Goal: Information Seeking & Learning: Learn about a topic

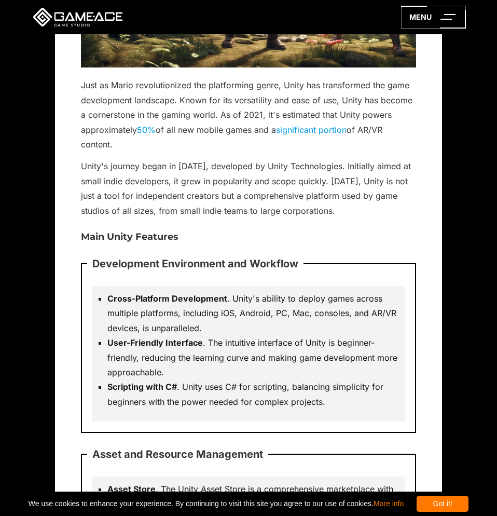
scroll to position [741, 0]
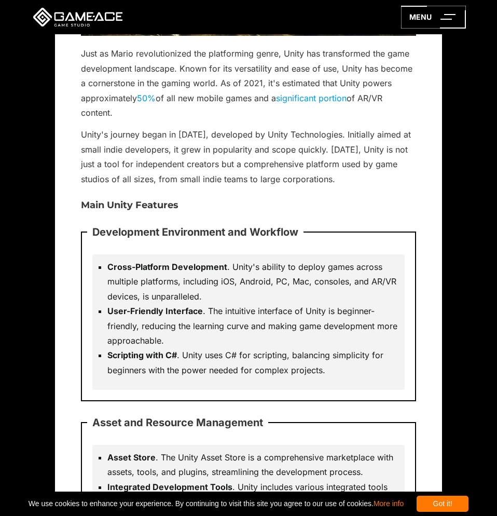
click at [166, 391] on div "Development Environment and Workflow Cross-Platform Development . Unity's abili…" at bounding box center [248, 316] width 335 height 170
click at [171, 397] on div "Development Environment and Workflow Cross-Platform Development . Unity's abili…" at bounding box center [248, 316] width 335 height 170
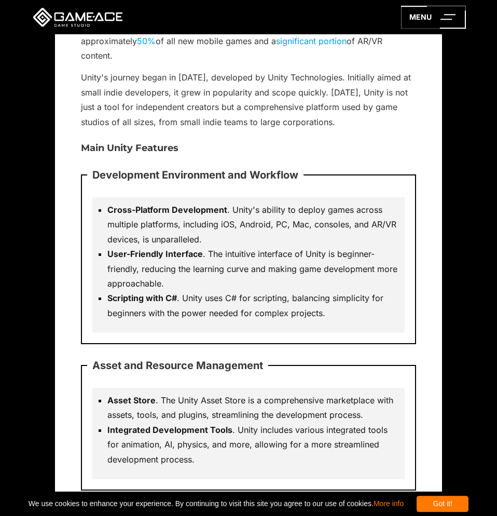
scroll to position [847, 0]
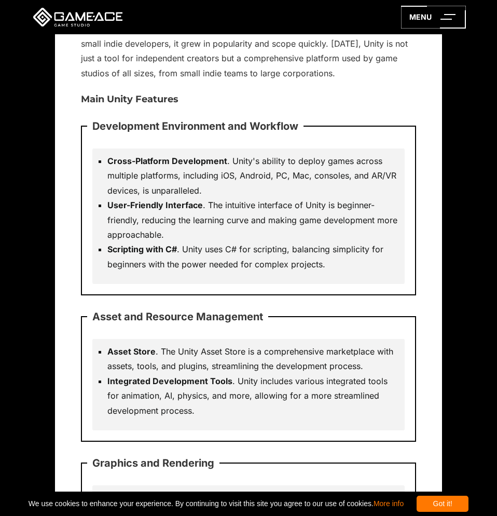
click at [228, 242] on li "Scripting with C# . Unity uses C# for scripting, balancing simplicity for begin…" at bounding box center [253, 257] width 292 height 30
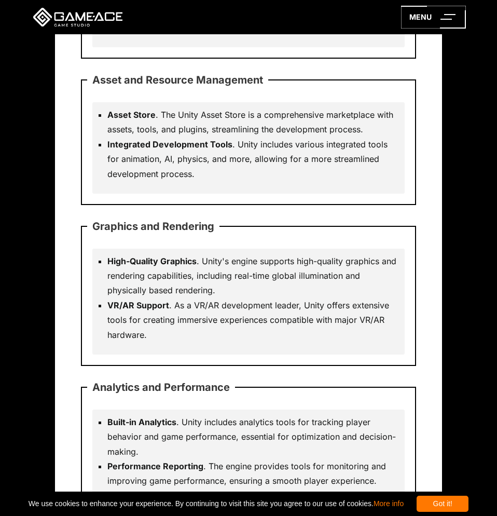
scroll to position [1165, 0]
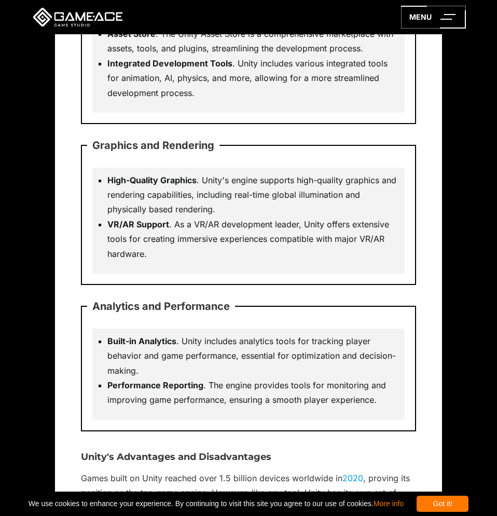
click at [300, 277] on div "Graphics and Rendering High-Quality Graphics . Unity's engine supports high-qua…" at bounding box center [248, 215] width 335 height 140
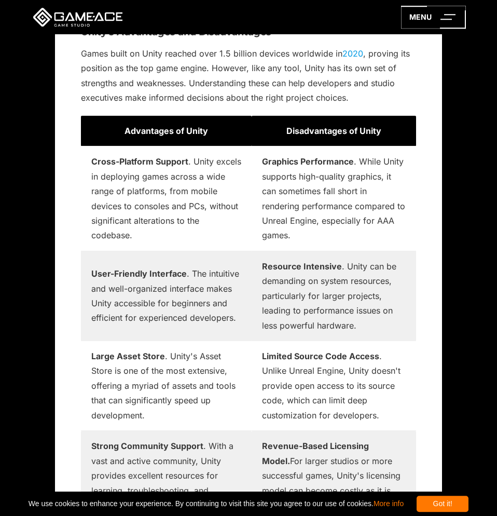
scroll to position [1588, 0]
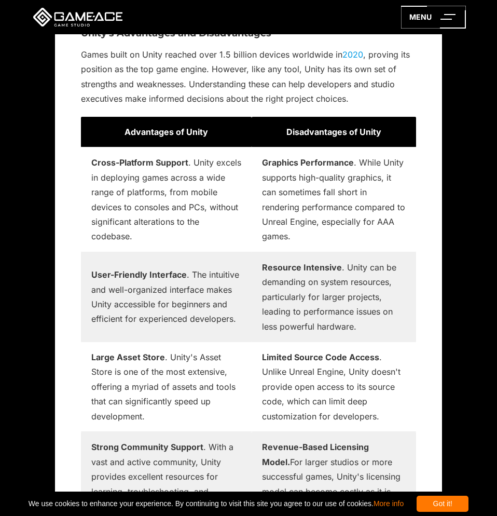
click at [174, 277] on strong "User-Friendly Interface" at bounding box center [138, 274] width 95 height 10
click at [187, 316] on td "User-Friendly Interface . The intuitive and well-organized interface makes Unit…" at bounding box center [166, 297] width 171 height 90
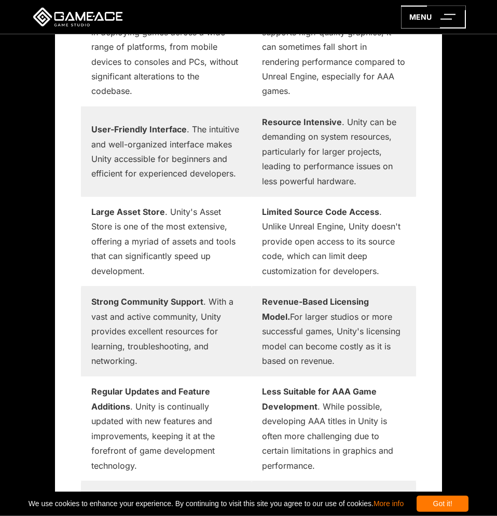
scroll to position [1800, 0]
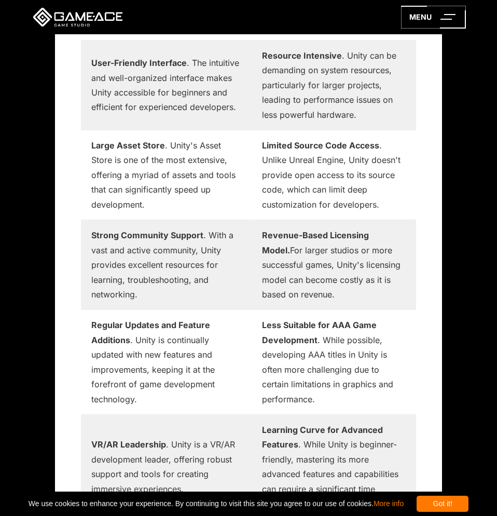
click at [240, 261] on td "Strong Community Support . With a vast and active community, Unity provides exc…" at bounding box center [166, 265] width 171 height 90
click at [168, 332] on td "Regular Updates and Feature Additions . Unity is continually updated with new f…" at bounding box center [166, 362] width 171 height 105
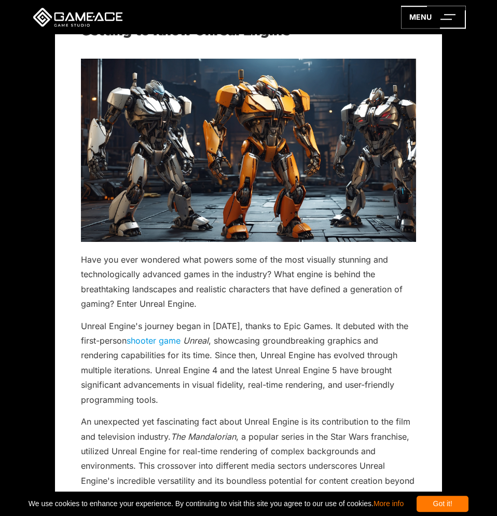
scroll to position [3176, 0]
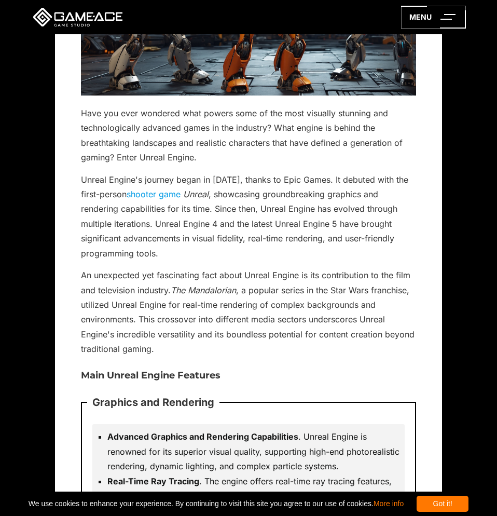
click at [188, 235] on p "Unreal Engine's journey began in [DATE], thanks to Epic Games. It debuted with …" at bounding box center [248, 216] width 335 height 89
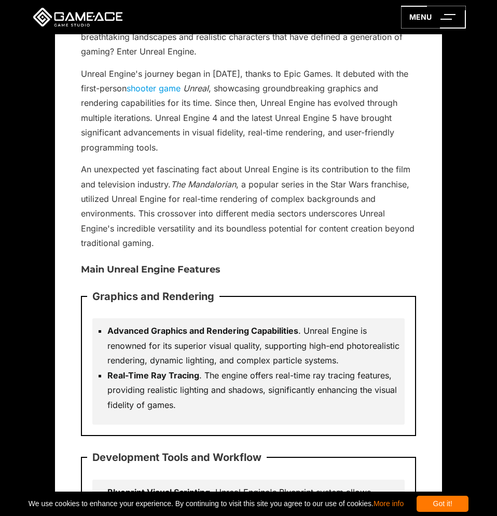
scroll to position [3494, 0]
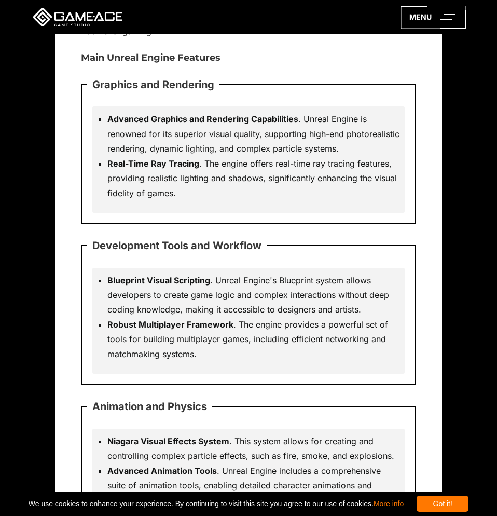
click at [138, 288] on li "Blueprint Visual Scripting . Unreal Engine's Blueprint system allows developers…" at bounding box center [253, 295] width 292 height 44
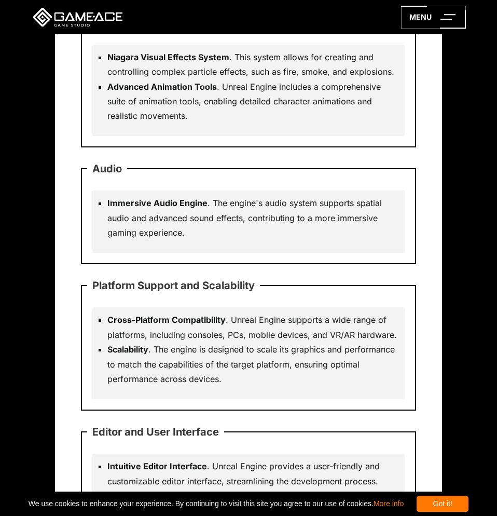
scroll to position [3917, 0]
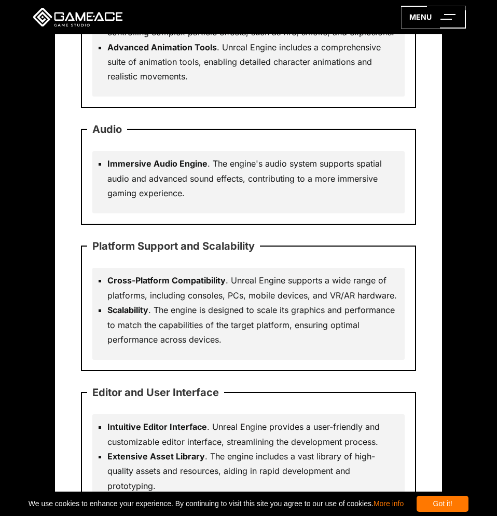
click at [118, 299] on li "Cross-Platform Compatibility . Unreal Engine supports a wide range of platforms…" at bounding box center [253, 288] width 292 height 30
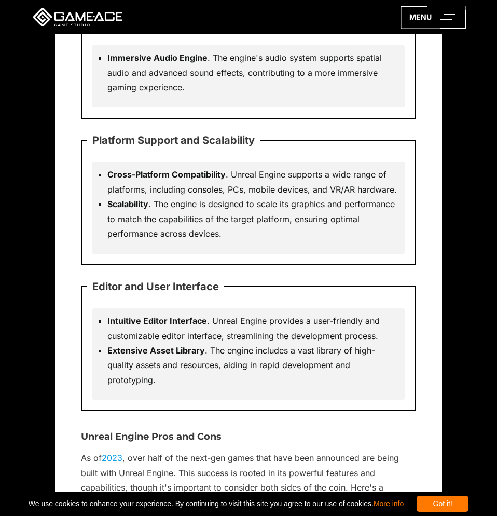
click at [210, 237] on li "Scalability . The engine is designed to scale its graphics and performance to m…" at bounding box center [253, 219] width 292 height 44
click at [134, 334] on li "Intuitive Editor Interface . Unreal Engine provides a user-friendly and customi…" at bounding box center [253, 328] width 292 height 30
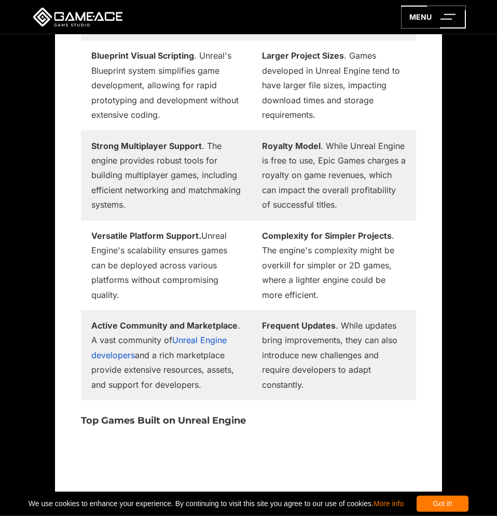
scroll to position [4764, 0]
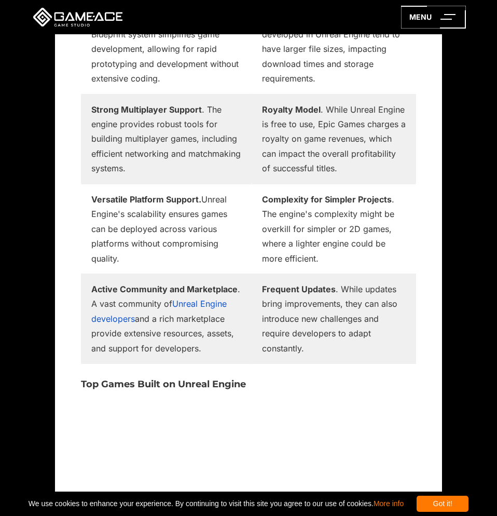
click at [147, 240] on td "Versatile Platform Support. Unreal Engine's scalability ensures games can be de…" at bounding box center [166, 229] width 171 height 90
click at [178, 153] on td "Strong Multiplayer Support . The engine provides robust tools for building mult…" at bounding box center [166, 139] width 171 height 90
click at [143, 217] on td "Versatile Platform Support. Unreal Engine's scalability ensures games can be de…" at bounding box center [166, 229] width 171 height 90
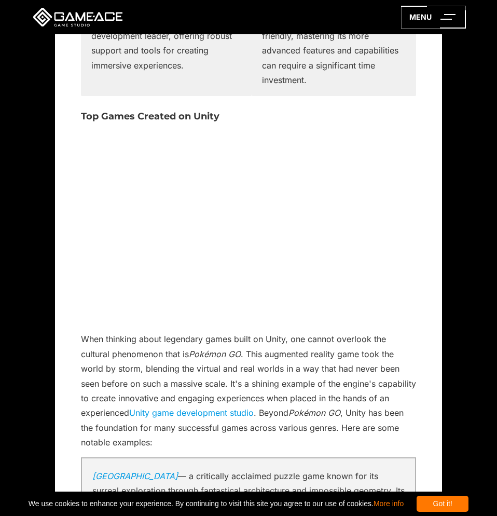
scroll to position [1800, 0]
